Goal: Book appointment/travel/reservation

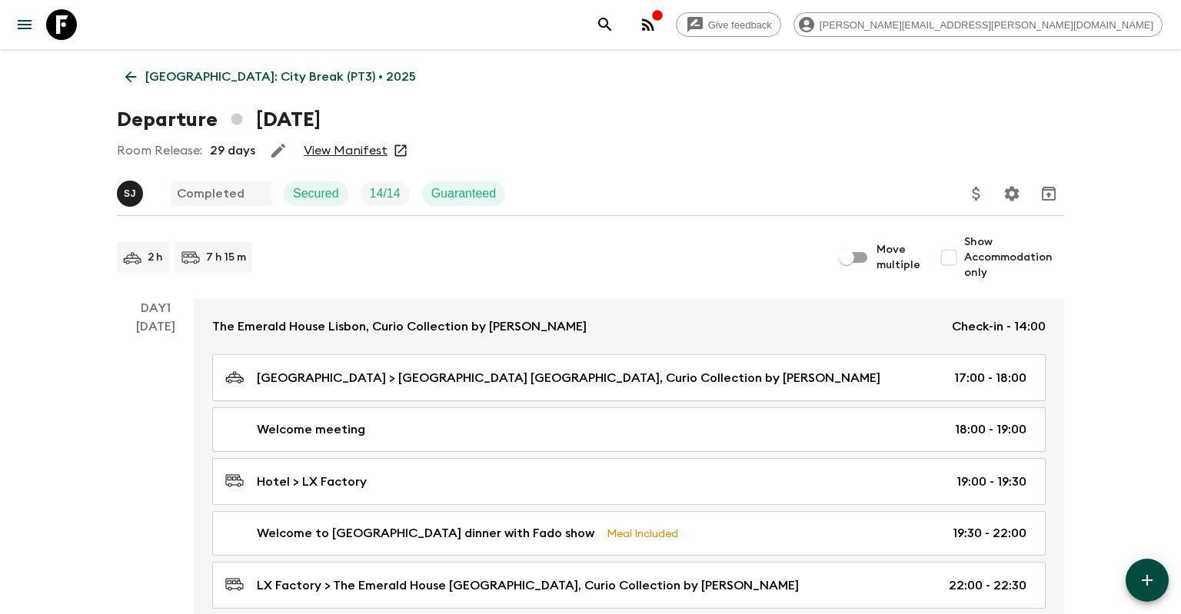
click at [195, 75] on p "[GEOGRAPHIC_DATA]: City Break (PT3) • 2025" at bounding box center [280, 77] width 271 height 18
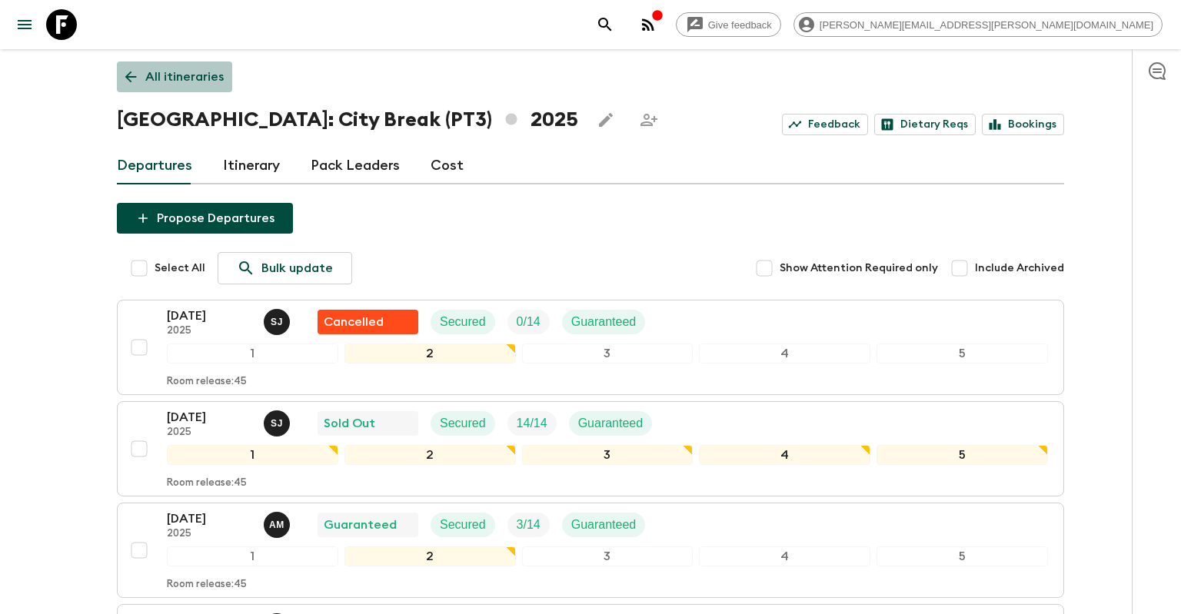
click at [155, 78] on p "All itineraries" at bounding box center [184, 77] width 78 height 18
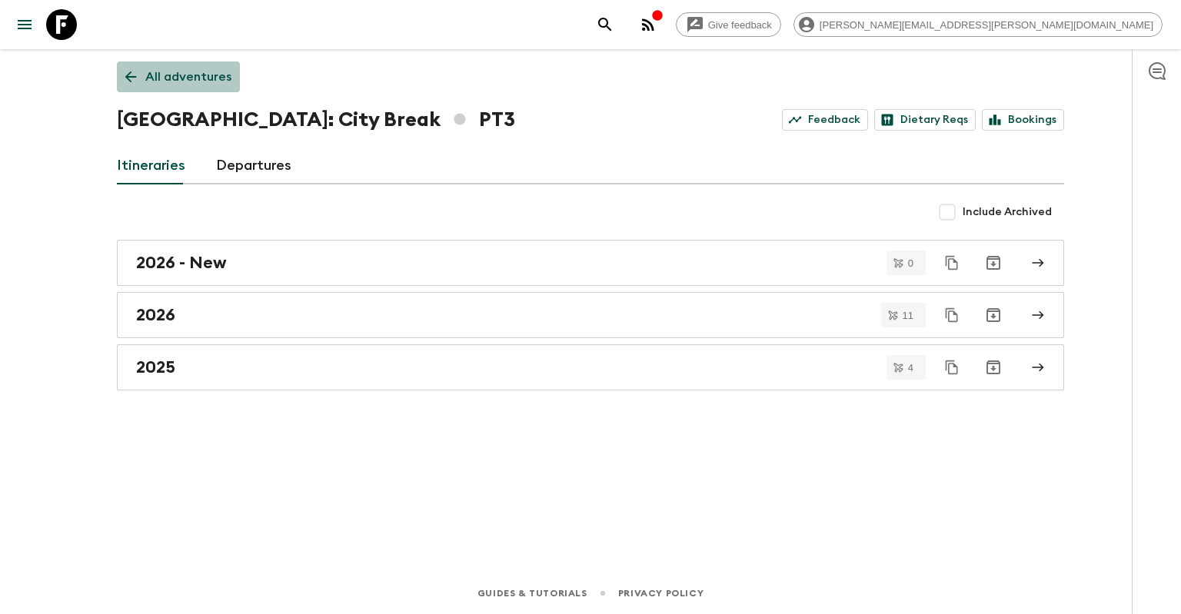
click at [184, 81] on p "All adventures" at bounding box center [188, 77] width 86 height 18
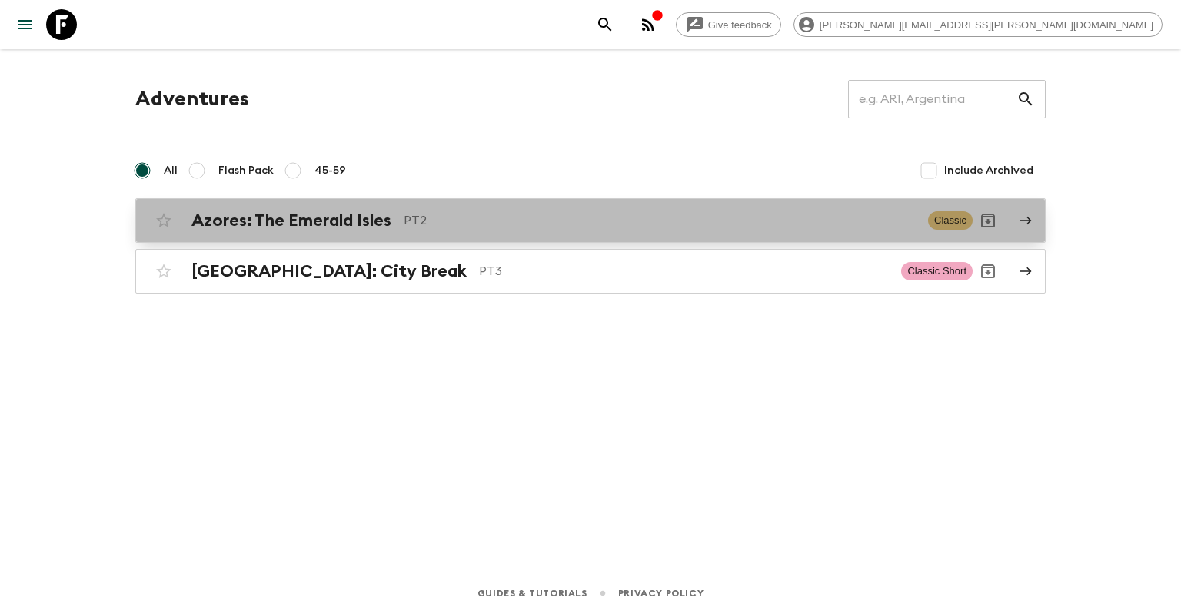
click at [281, 222] on h2 "Azores: The Emerald Isles" at bounding box center [291, 221] width 200 height 20
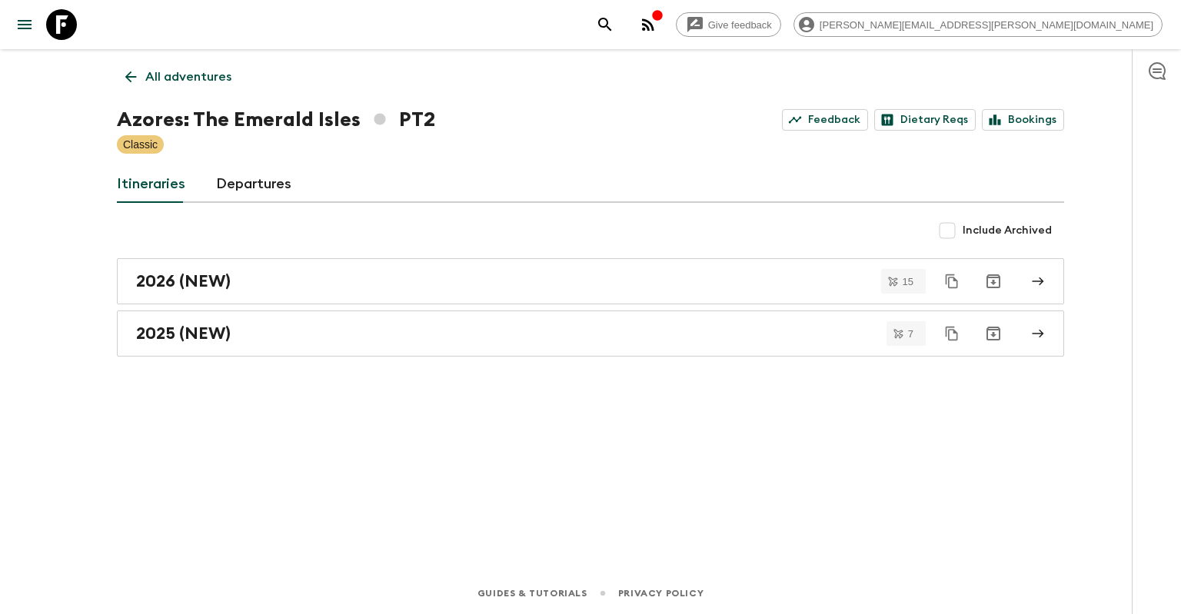
click at [287, 425] on div "All adventures Azores: The Emerald Isles PT2 Feedback Dietary Reqs Bookings Cla…" at bounding box center [590, 289] width 984 height 480
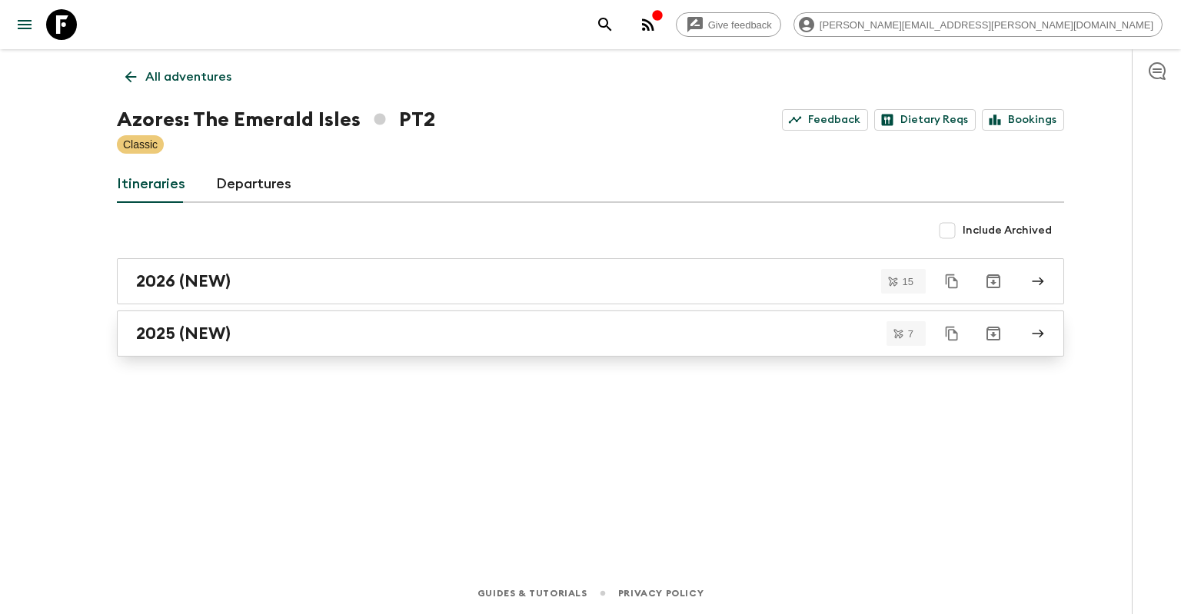
click at [347, 338] on div "2025 (NEW)" at bounding box center [575, 334] width 879 height 20
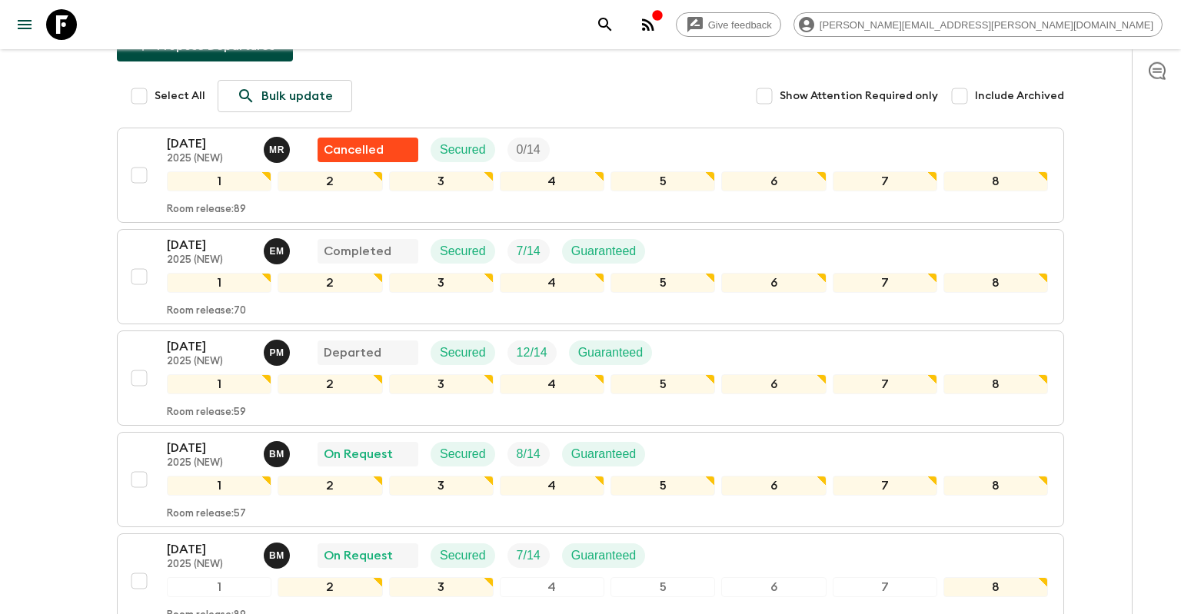
scroll to position [181, 0]
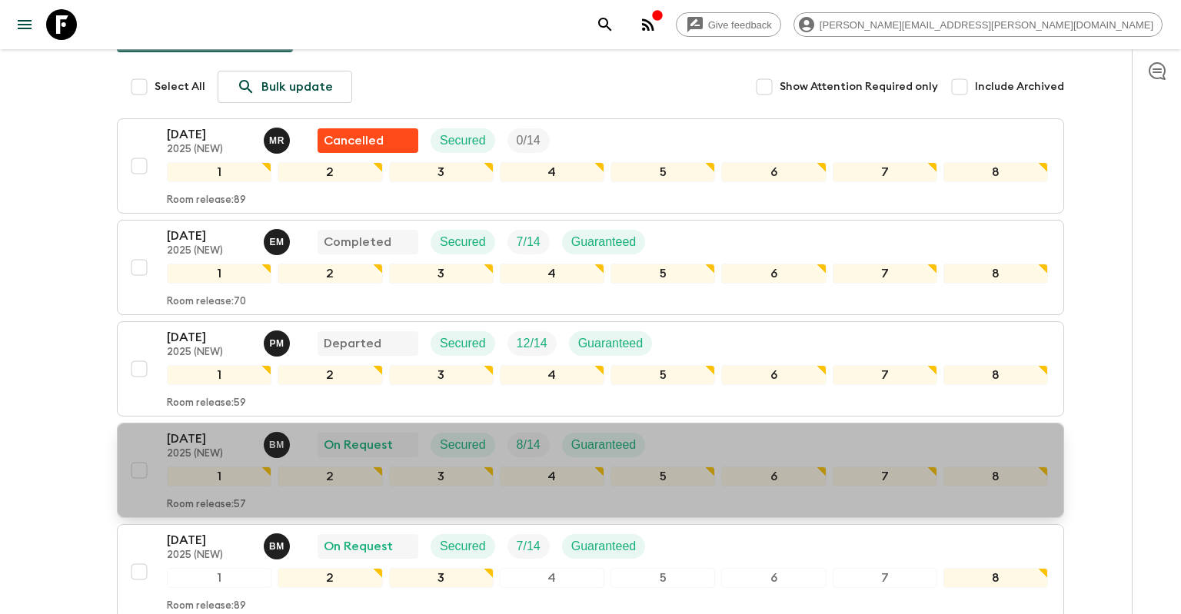
click at [177, 443] on p "[DATE]" at bounding box center [209, 439] width 85 height 18
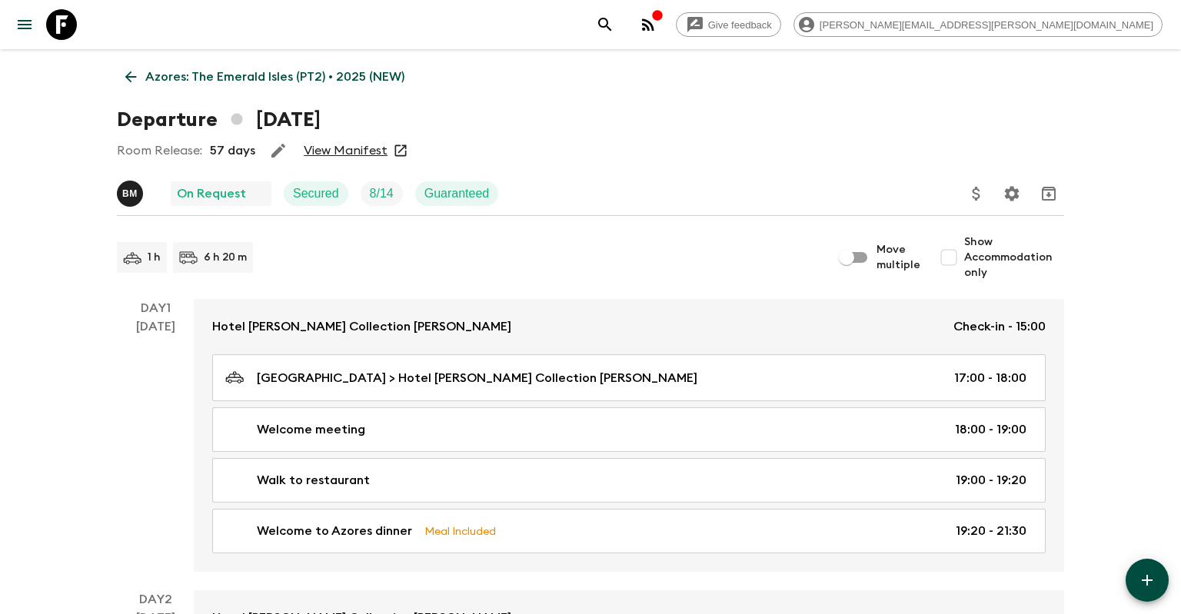
click at [344, 141] on div "Room Release: 57 days View Manifest" at bounding box center [590, 150] width 947 height 31
click at [351, 155] on link "View Manifest" at bounding box center [346, 150] width 84 height 15
